Goal: Task Accomplishment & Management: Manage account settings

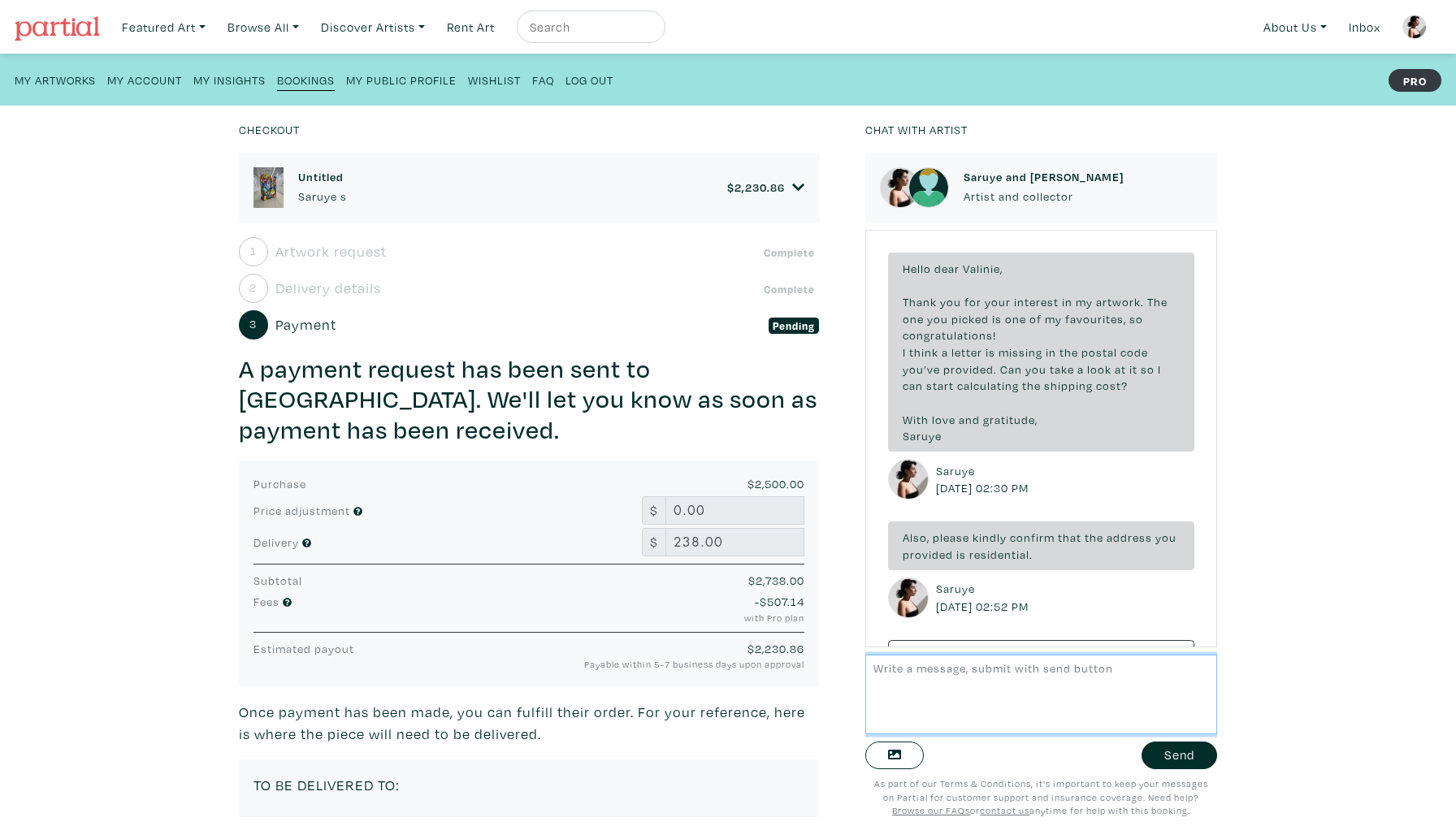
scroll to position [399, 0]
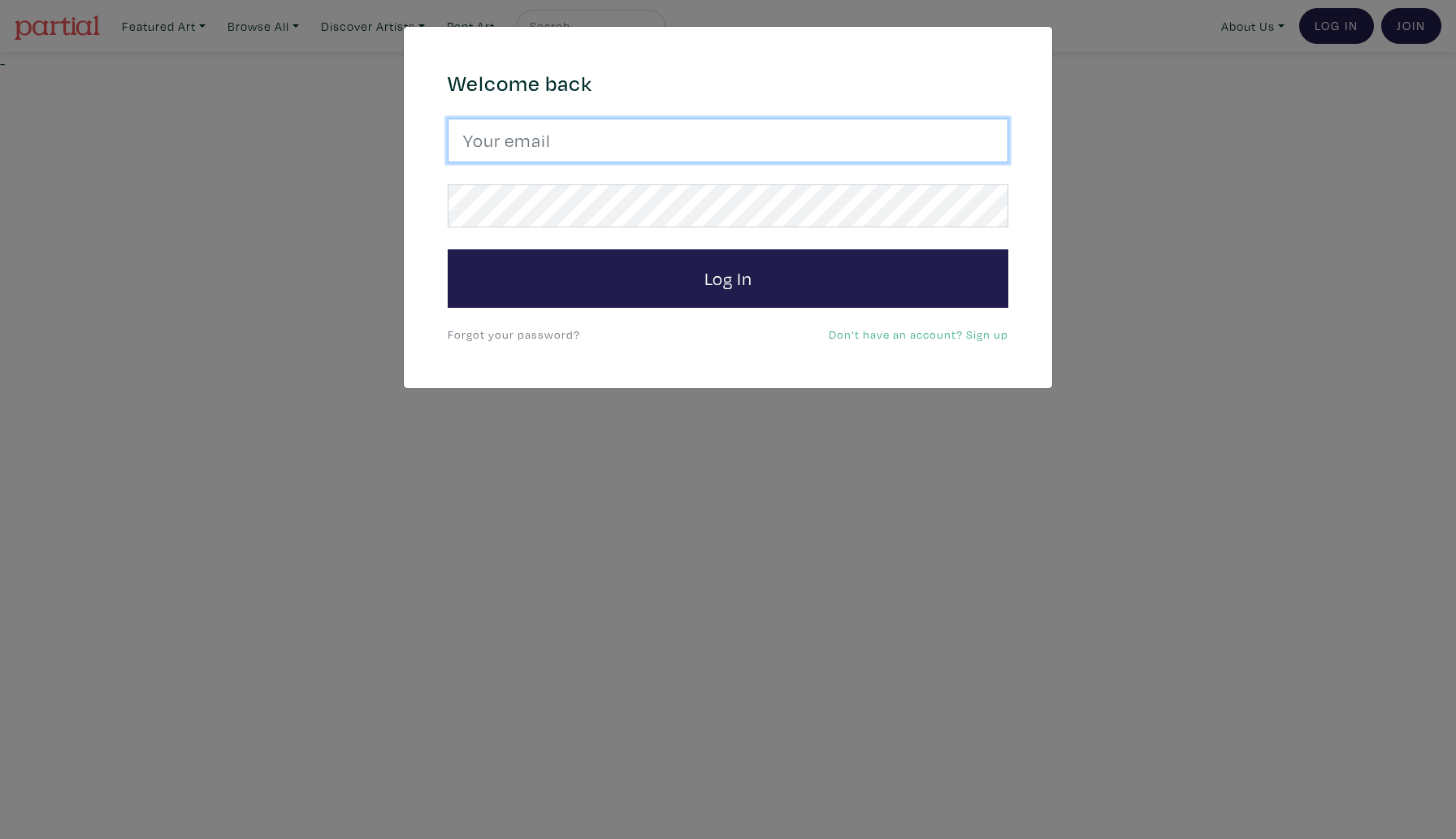
click at [576, 147] on input "email" at bounding box center [728, 141] width 561 height 44
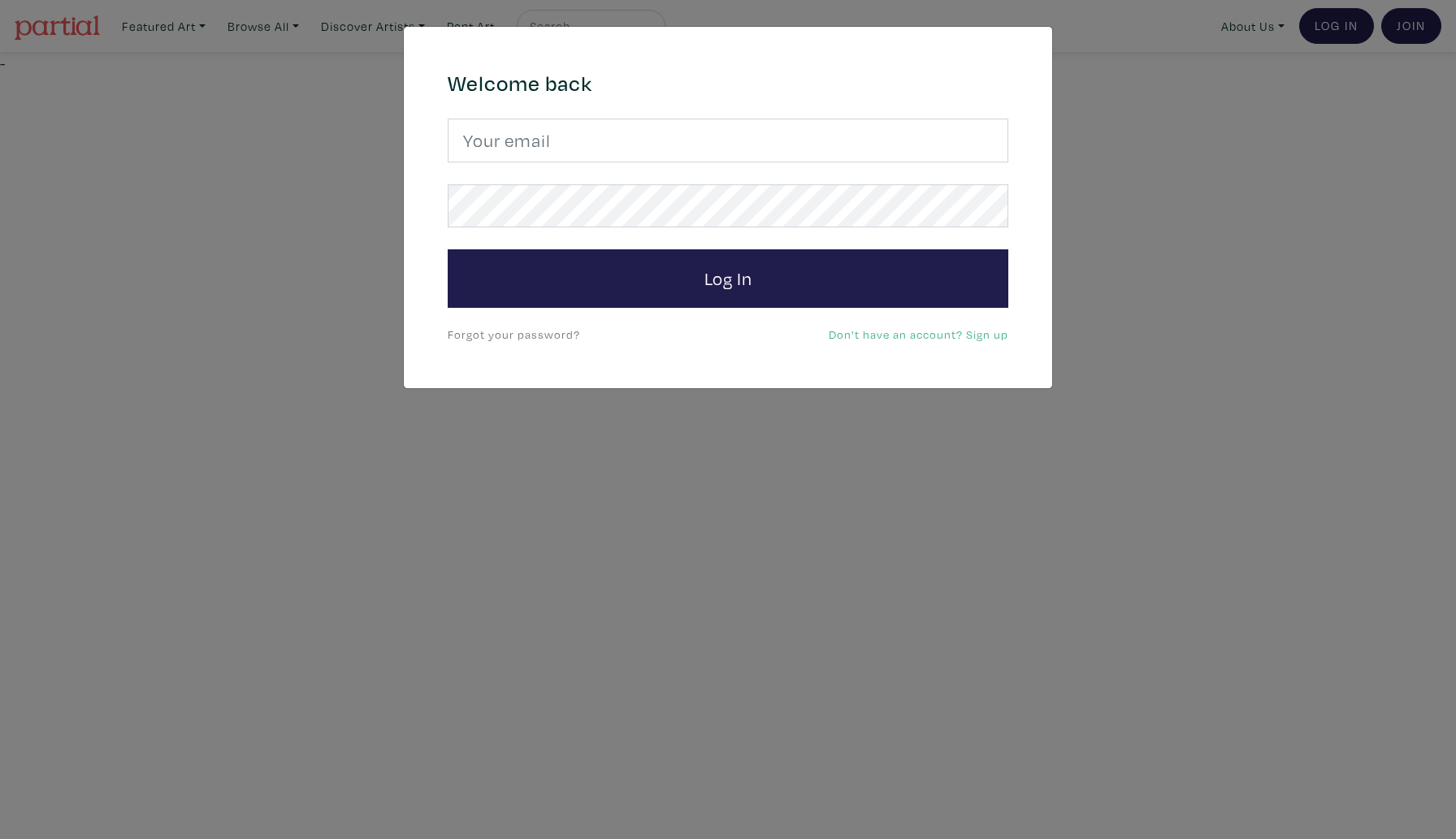
click at [490, 336] on link "Forgot your password?" at bounding box center [514, 334] width 132 height 16
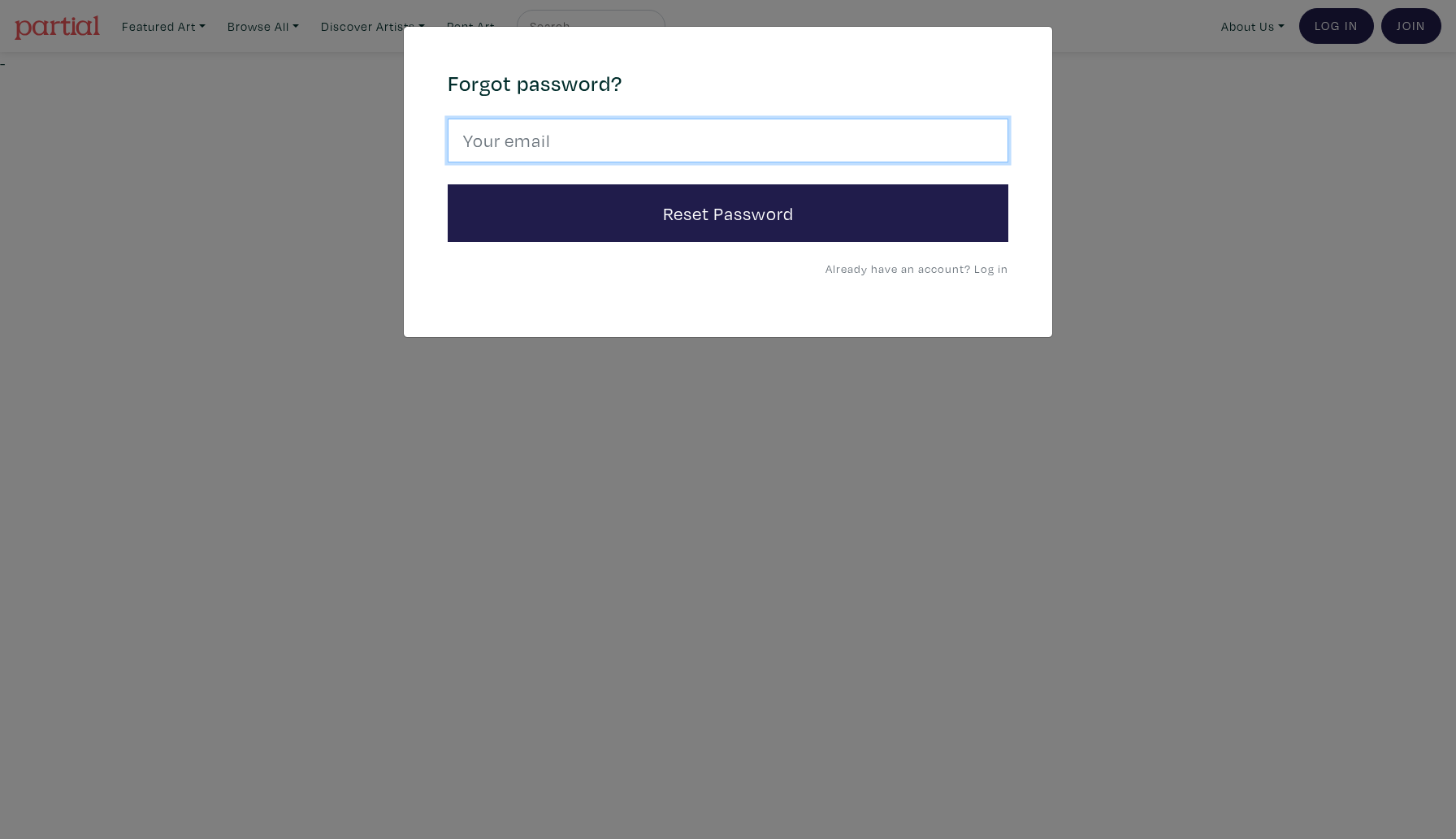
click at [529, 136] on input "email" at bounding box center [728, 141] width 561 height 44
type input "[EMAIL_ADDRESS][DOMAIN_NAME]"
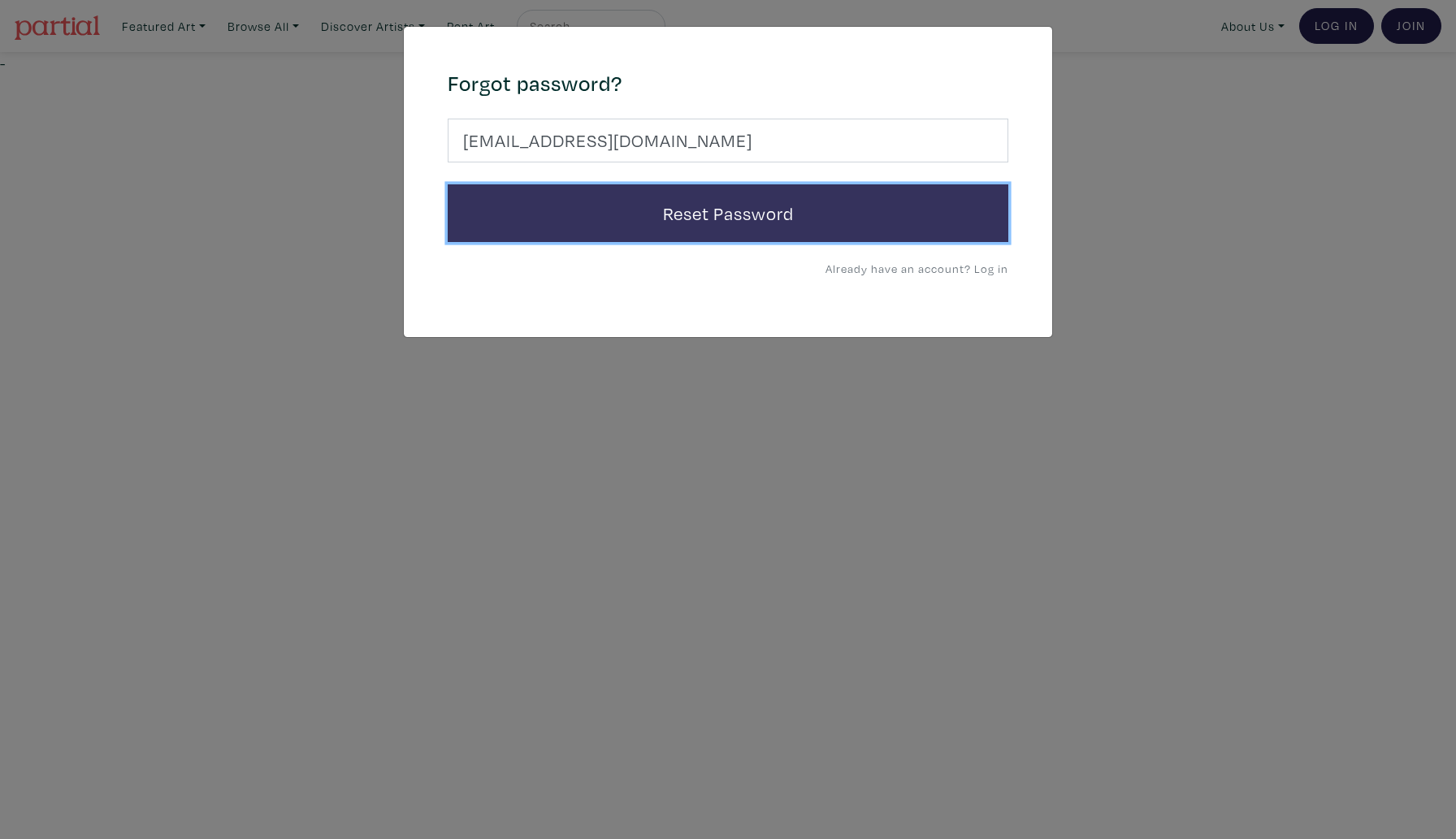
click at [522, 199] on button "Reset Password" at bounding box center [728, 213] width 561 height 59
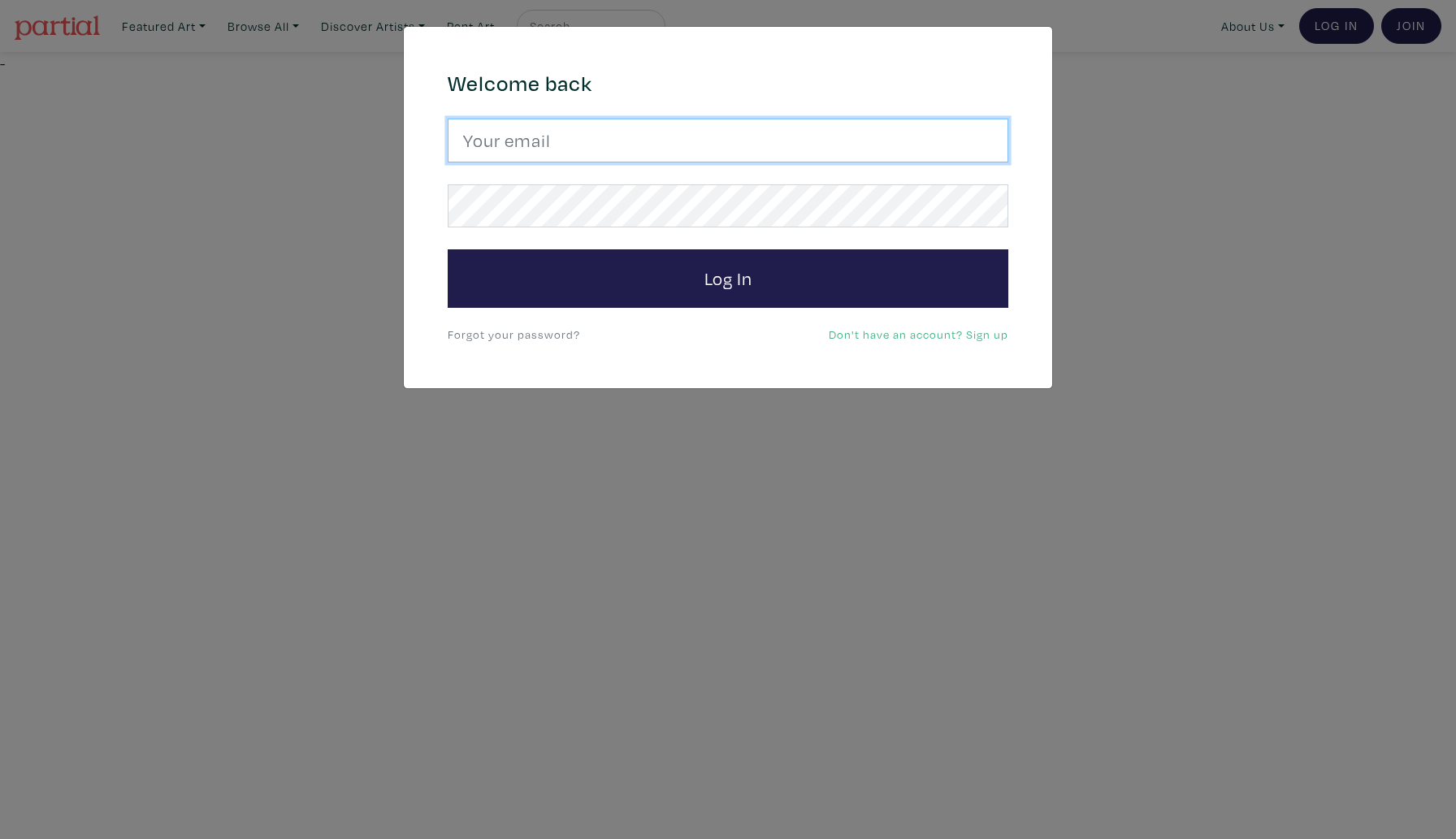
click at [508, 153] on input "email" at bounding box center [728, 141] width 561 height 44
type input "[EMAIL_ADDRESS][DOMAIN_NAME]"
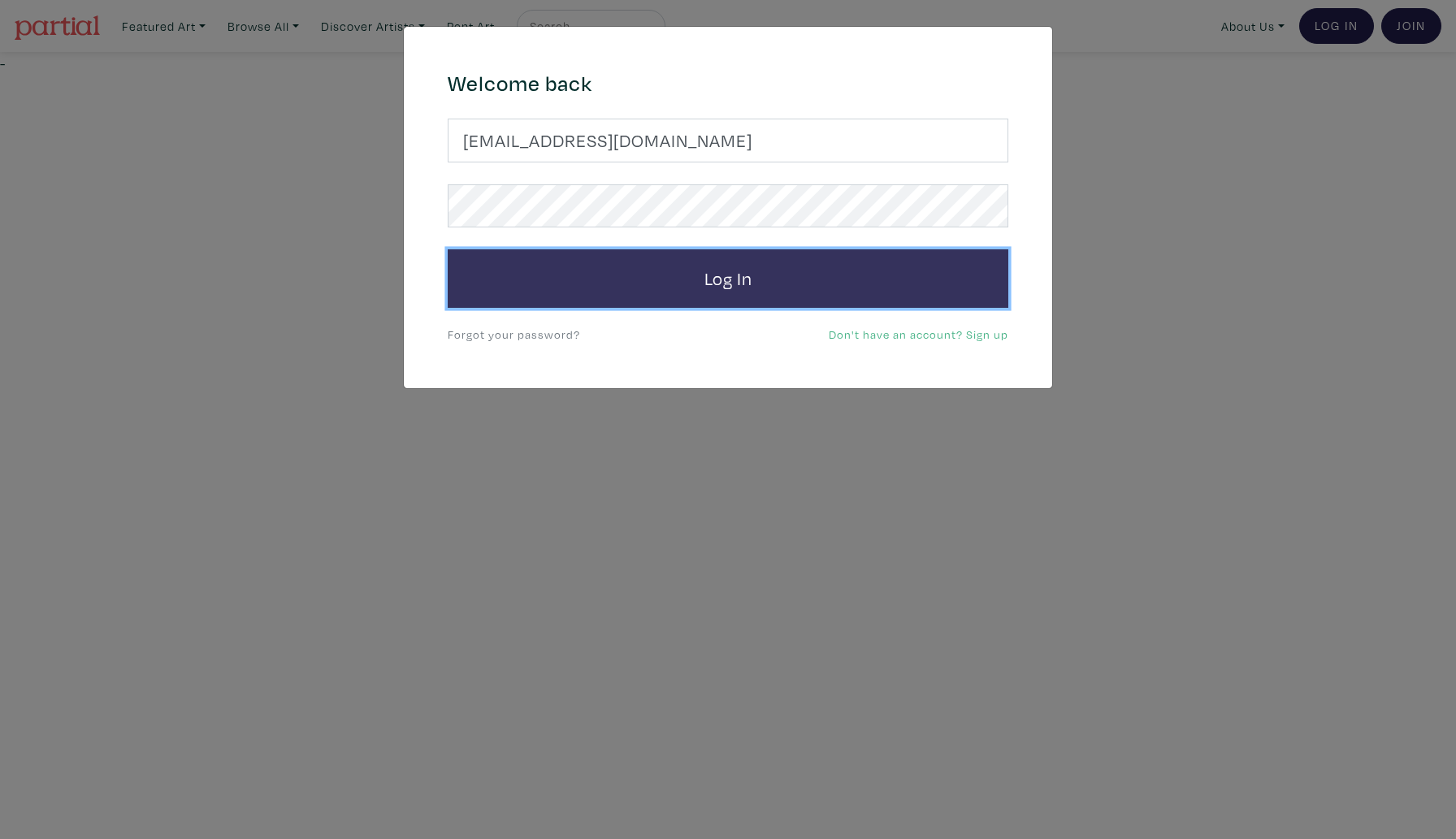
click at [601, 296] on button "Log In" at bounding box center [728, 278] width 561 height 59
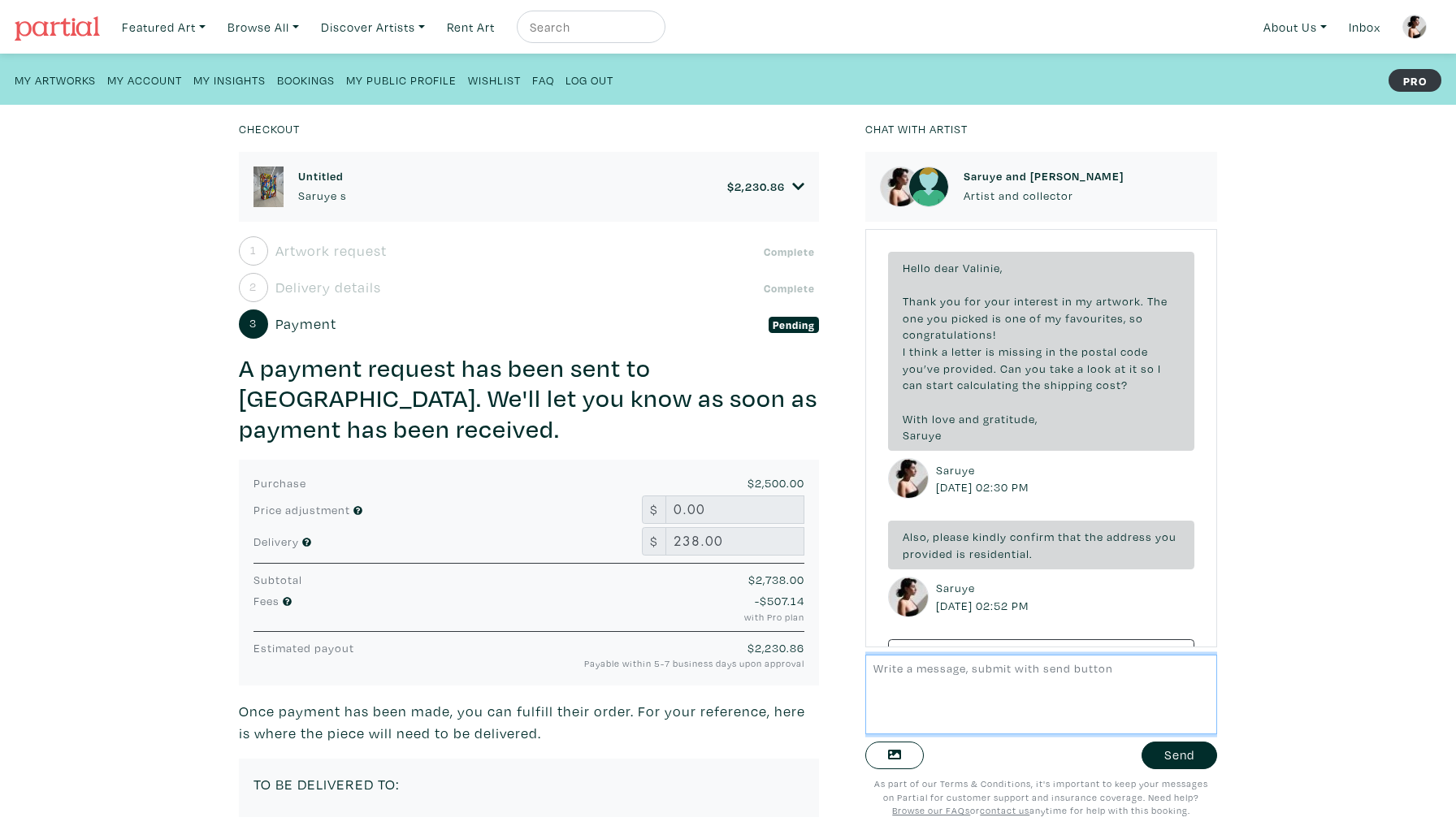
scroll to position [399, 0]
